Goal: Transaction & Acquisition: Purchase product/service

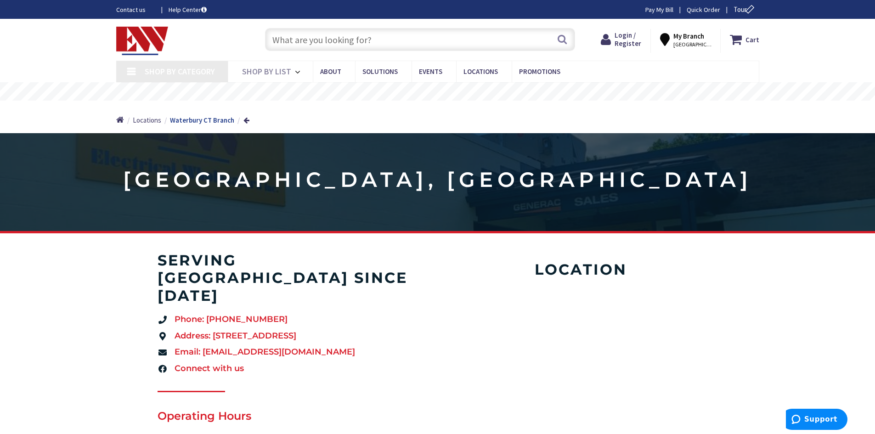
click at [366, 32] on input "text" at bounding box center [420, 39] width 310 height 23
paste input "Wiremold 20GB306TR"
type input "Wiremold 20GB306TR"
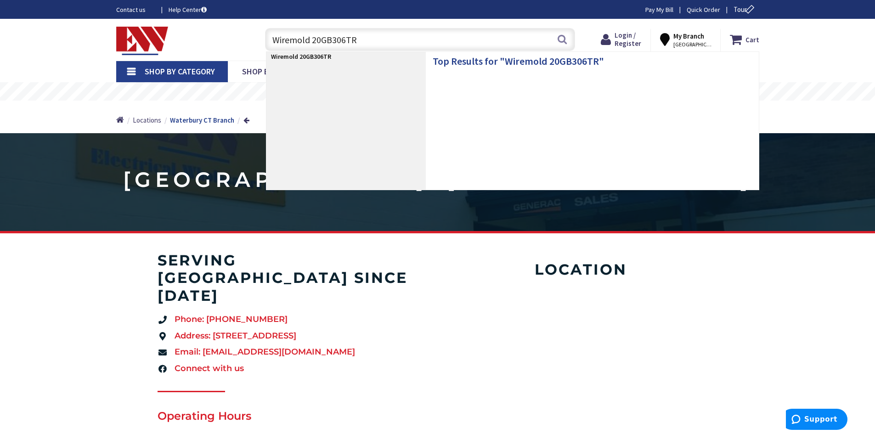
type input "River View Ln, [GEOGRAPHIC_DATA], [GEOGRAPHIC_DATA], [GEOGRAPHIC_DATA]"
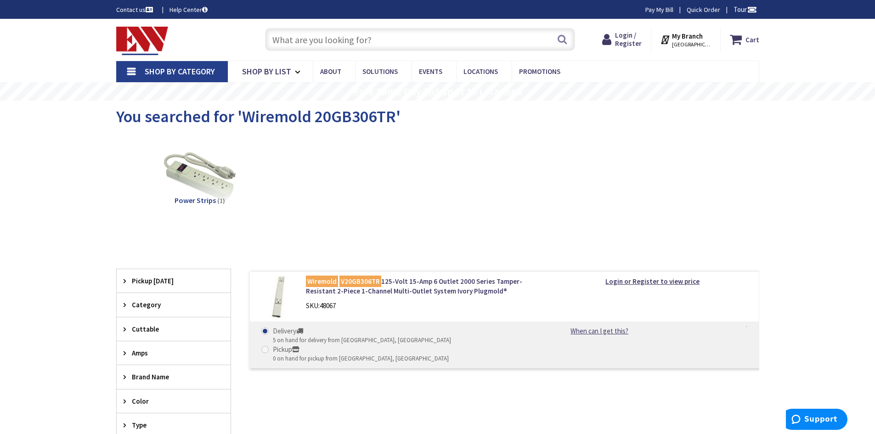
click at [317, 34] on input "text" at bounding box center [420, 39] width 310 height 23
paste input "Wiremold WH2010A2"
type input "Wiremold WH2010A2"
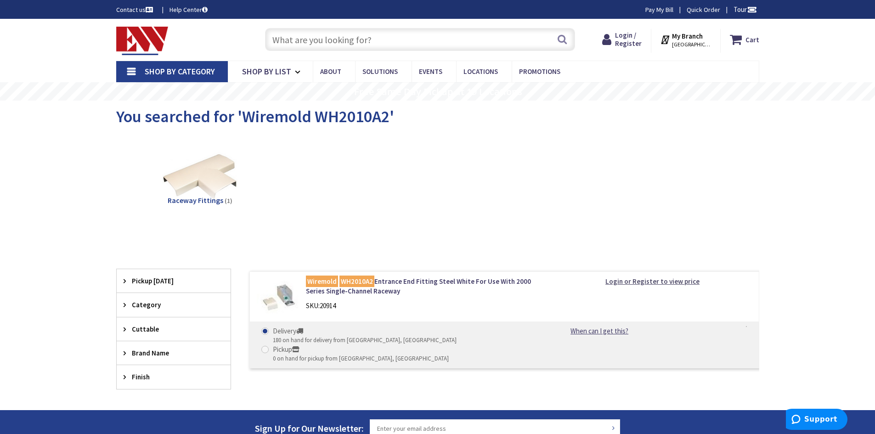
click at [645, 280] on strong "Login or Register to view price" at bounding box center [653, 281] width 94 height 9
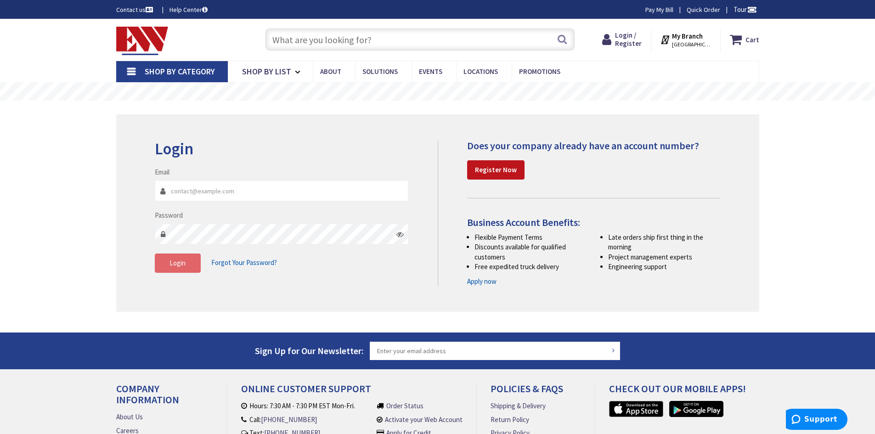
type input "pete@delmarelectrical.com"
click at [185, 264] on span "Login" at bounding box center [178, 263] width 16 height 9
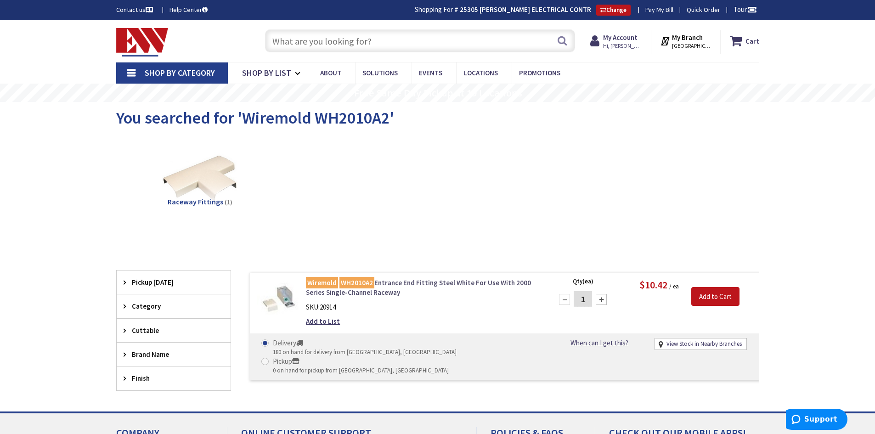
click at [366, 284] on mark "WH2010A2" at bounding box center [357, 282] width 35 height 11
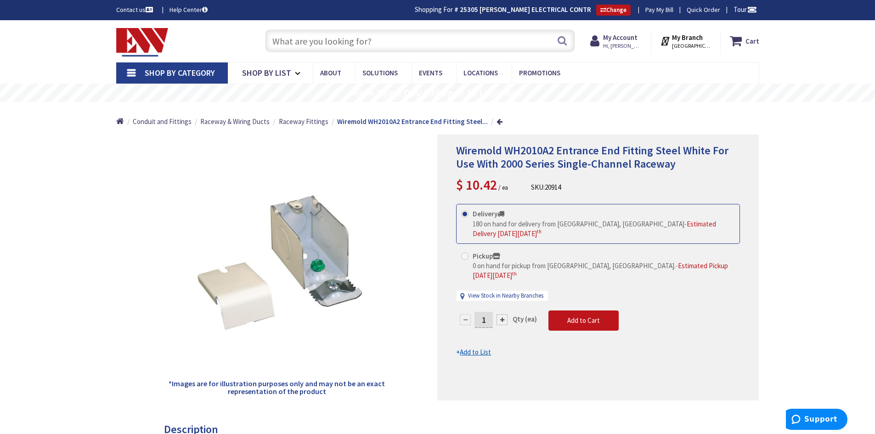
click at [355, 40] on input "text" at bounding box center [420, 40] width 310 height 23
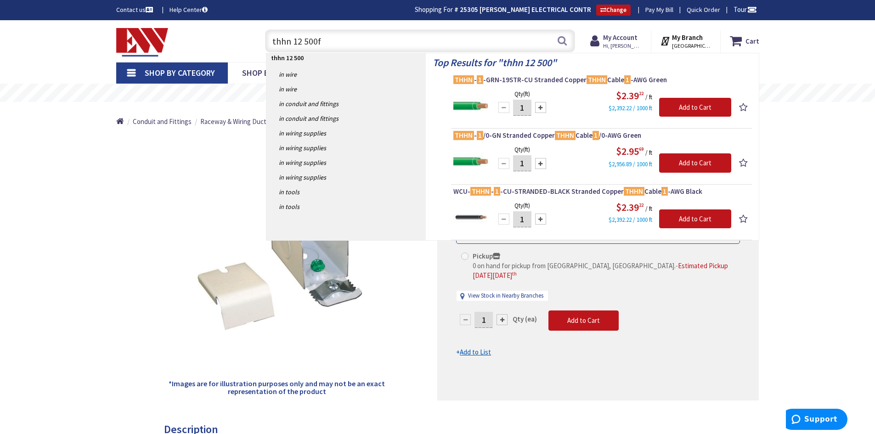
type input "thhn 12 500ft"
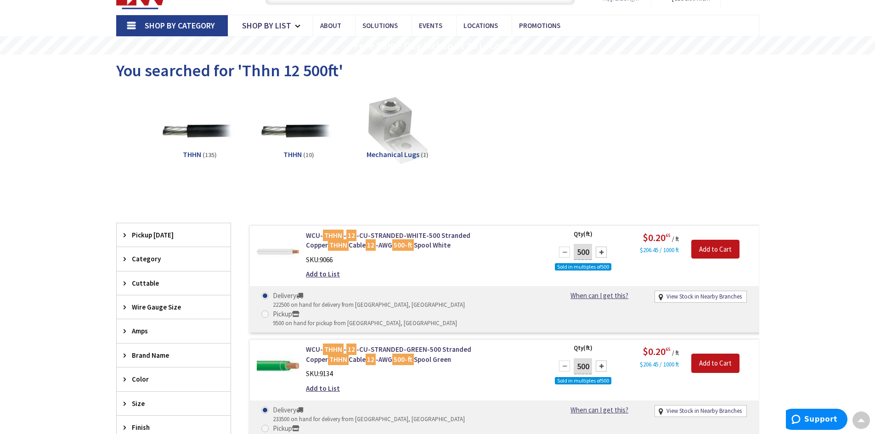
scroll to position [139, 0]
